Goal: Transaction & Acquisition: Subscribe to service/newsletter

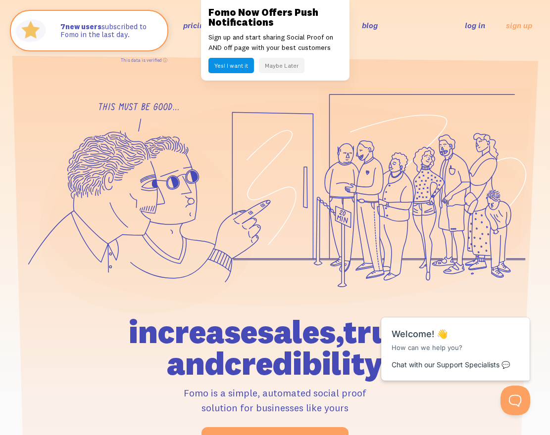
click at [282, 67] on button "Maybe Later" at bounding box center [282, 65] width 46 height 15
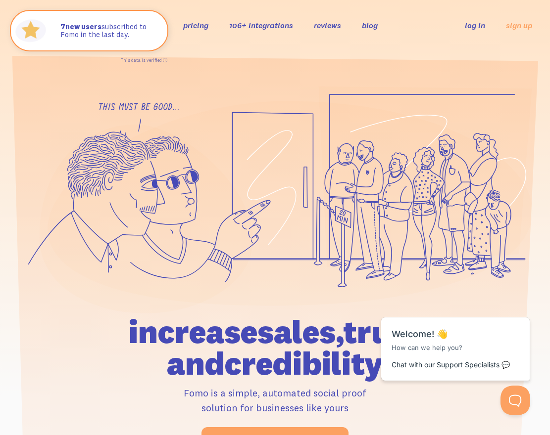
click at [177, 26] on ul "features pricing 106+ integrations reviews blog log in sign up" at bounding box center [260, 24] width 278 height 11
click at [194, 24] on link "pricing" at bounding box center [195, 25] width 25 height 10
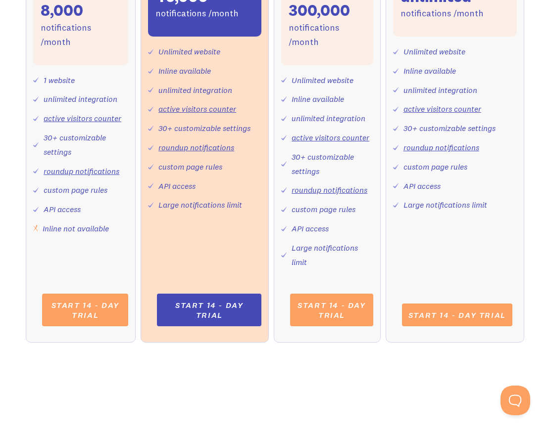
scroll to position [445, 0]
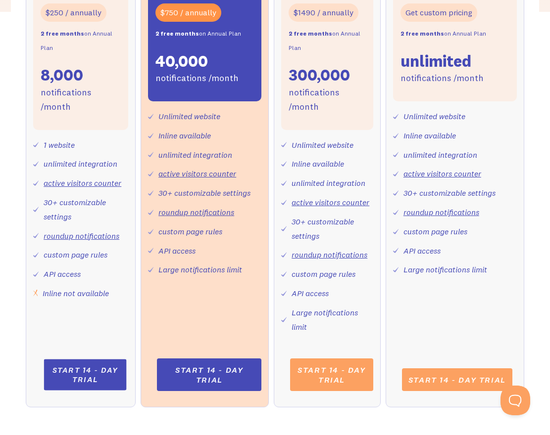
click at [94, 367] on link "Start 14 - day trial" at bounding box center [85, 375] width 83 height 31
